Goal: Navigation & Orientation: Understand site structure

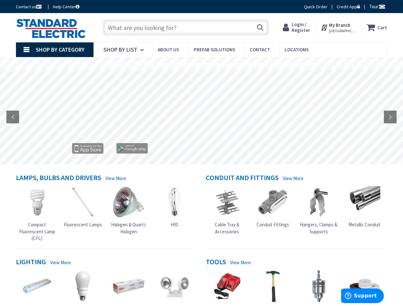
click at [201, 153] on rs-layer at bounding box center [201, 117] width 403 height 94
click at [376, 6] on span "Tour" at bounding box center [377, 7] width 16 height 6
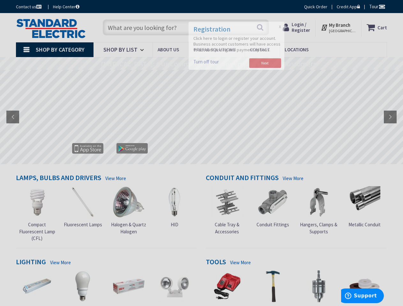
click at [381, 6] on div at bounding box center [201, 153] width 403 height 306
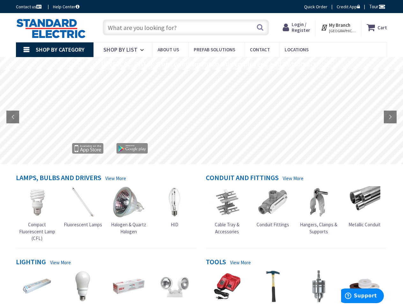
click at [338, 27] on strong "My Branch" at bounding box center [339, 25] width 21 height 6
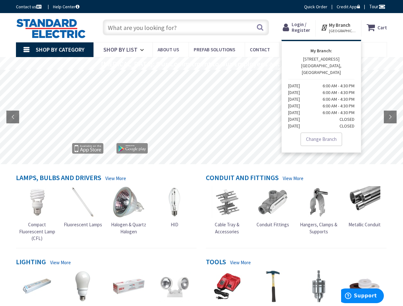
click at [55, 50] on span "Shop By Category" at bounding box center [60, 49] width 49 height 7
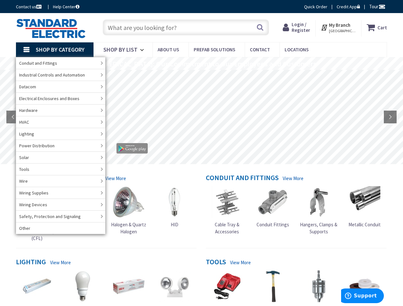
click at [201, 63] on rs-layer "[MEDICAL_DATA]: Our Commitment to Our Employees and Customers" at bounding box center [208, 64] width 215 height 7
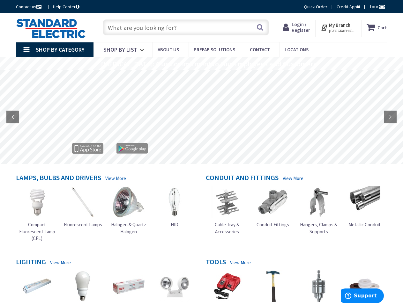
click at [201, 64] on rs-layer "[MEDICAL_DATA]: Our Commitment to Our Employees and Customers" at bounding box center [208, 64] width 215 height 7
click at [201, 117] on rs-layer at bounding box center [201, 117] width 403 height 94
